Goal: Task Accomplishment & Management: Manage account settings

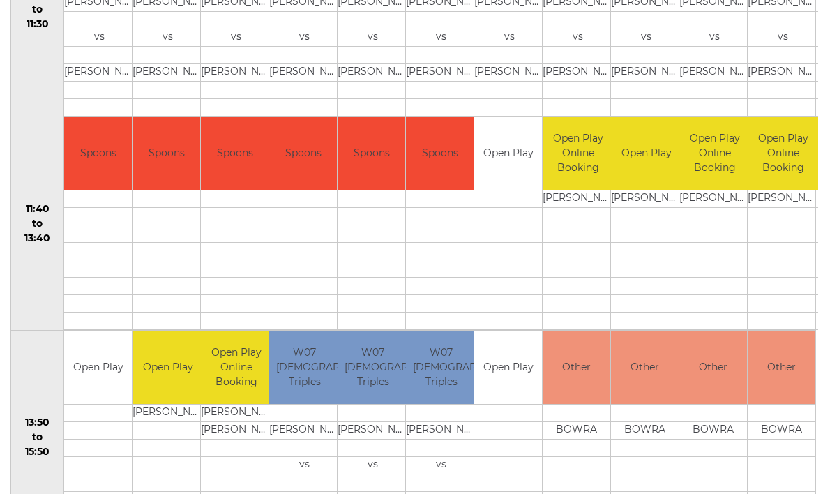
scroll to position [593, 0]
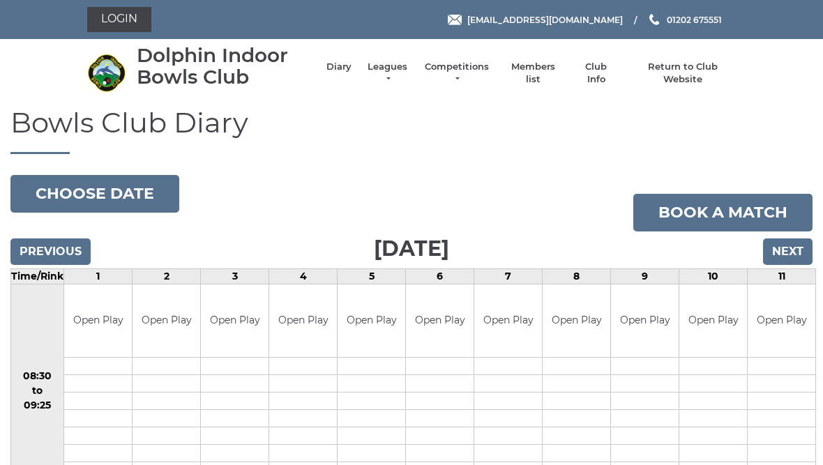
click at [547, 75] on link "Members list" at bounding box center [533, 73] width 58 height 25
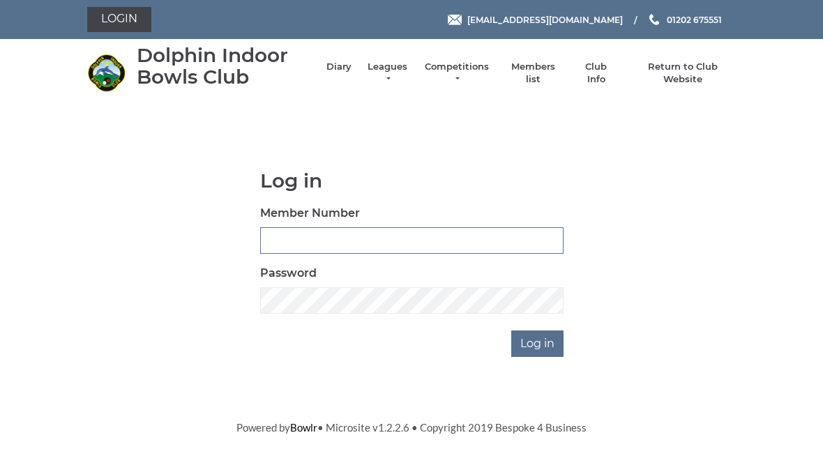
click at [310, 241] on input "Member Number" at bounding box center [411, 240] width 303 height 27
type input "4112"
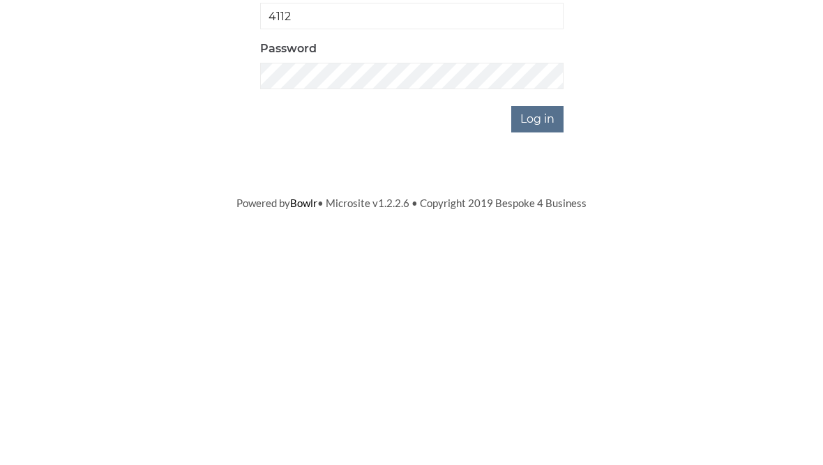
click at [547, 331] on input "Log in" at bounding box center [537, 344] width 52 height 27
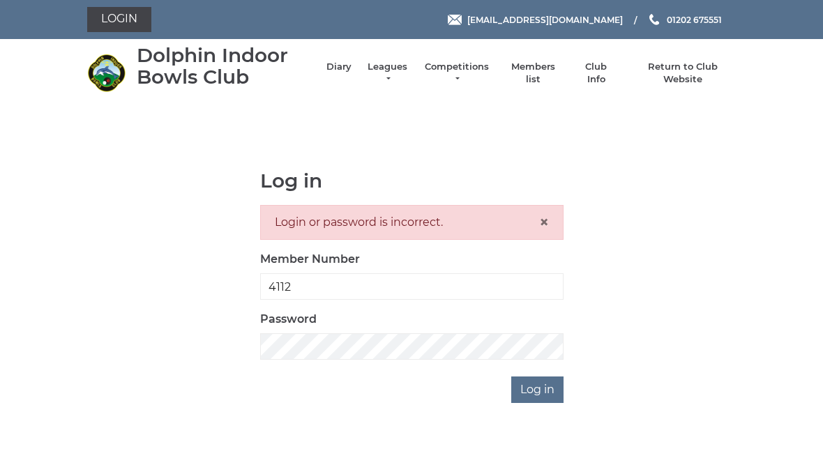
scroll to position [15, 0]
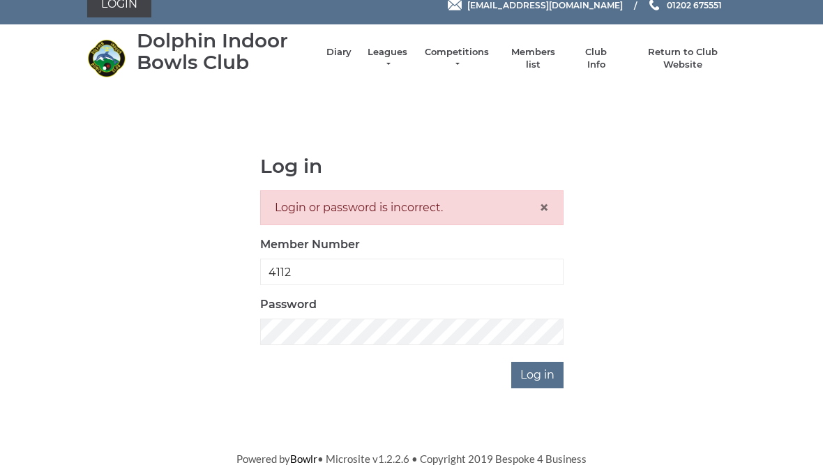
click at [543, 375] on input "Log in" at bounding box center [537, 375] width 52 height 27
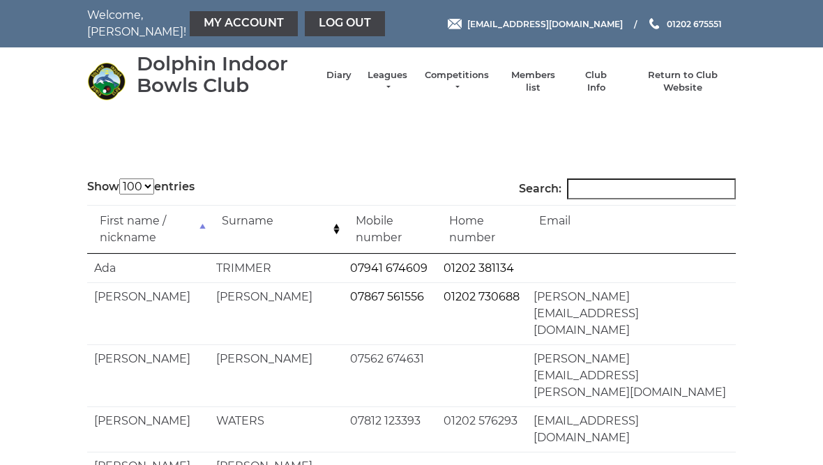
select select "100"
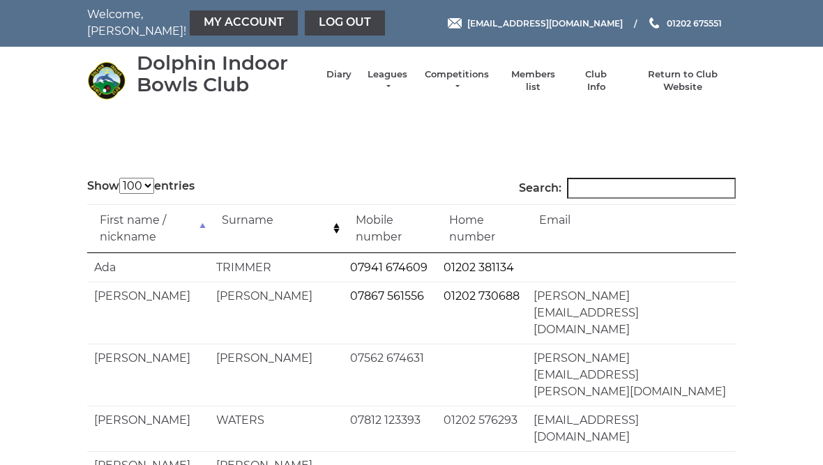
click at [211, 25] on link "My Account" at bounding box center [244, 23] width 108 height 25
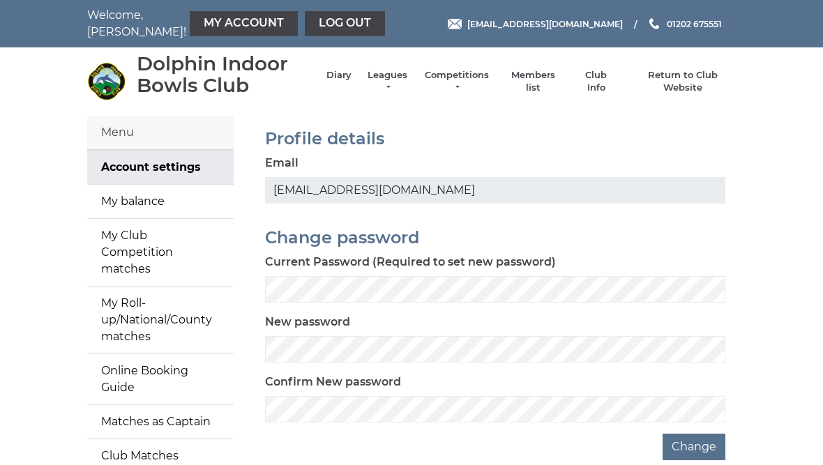
click at [150, 204] on link "My balance" at bounding box center [160, 201] width 146 height 33
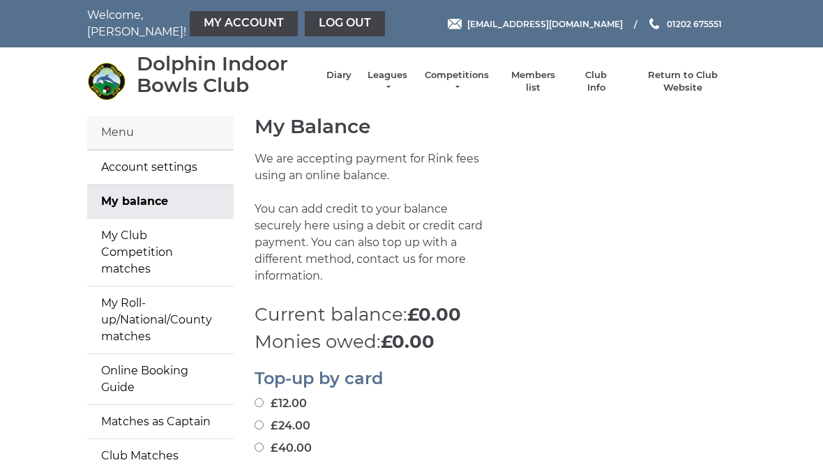
click at [156, 167] on link "Account settings" at bounding box center [160, 167] width 146 height 33
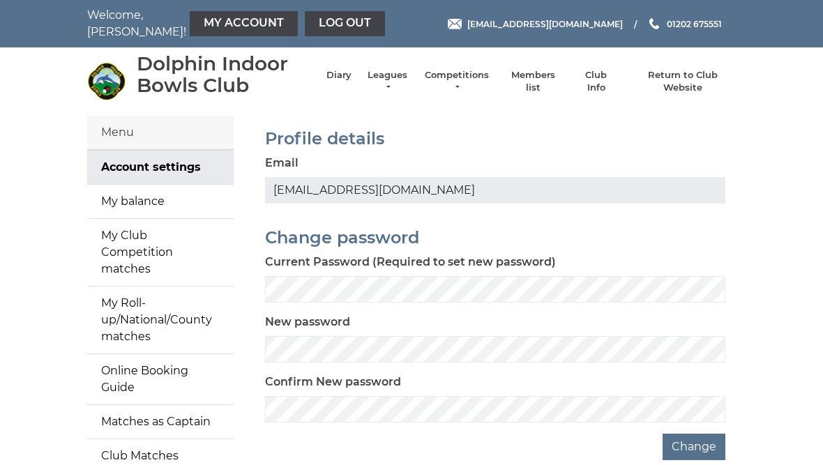
click at [315, 33] on link "Log out" at bounding box center [345, 23] width 80 height 25
